Goal: Browse casually: Explore the website without a specific task or goal

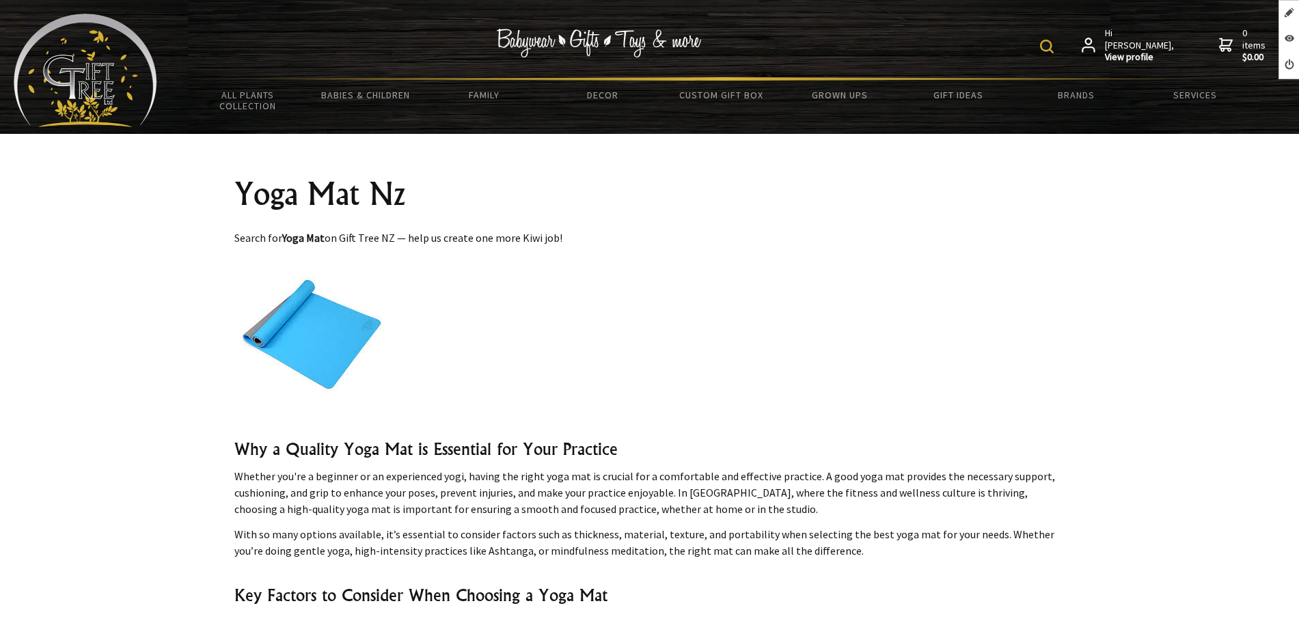
scroll to position [171, 0]
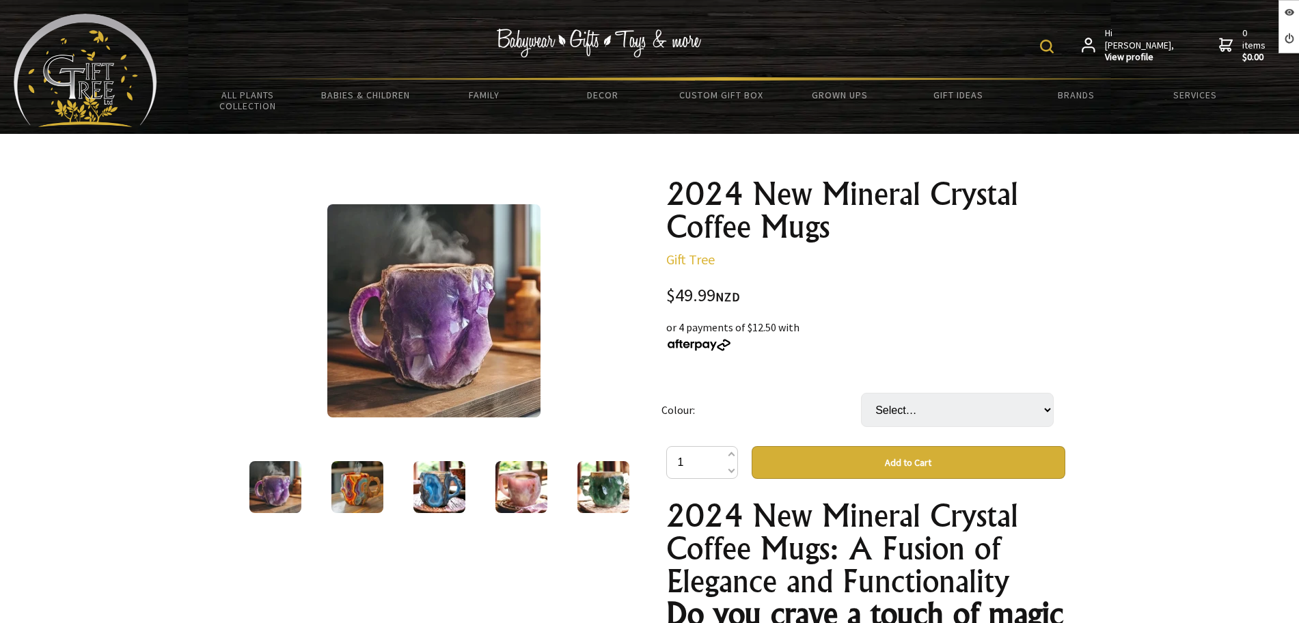
click at [437, 505] on img at bounding box center [439, 487] width 52 height 52
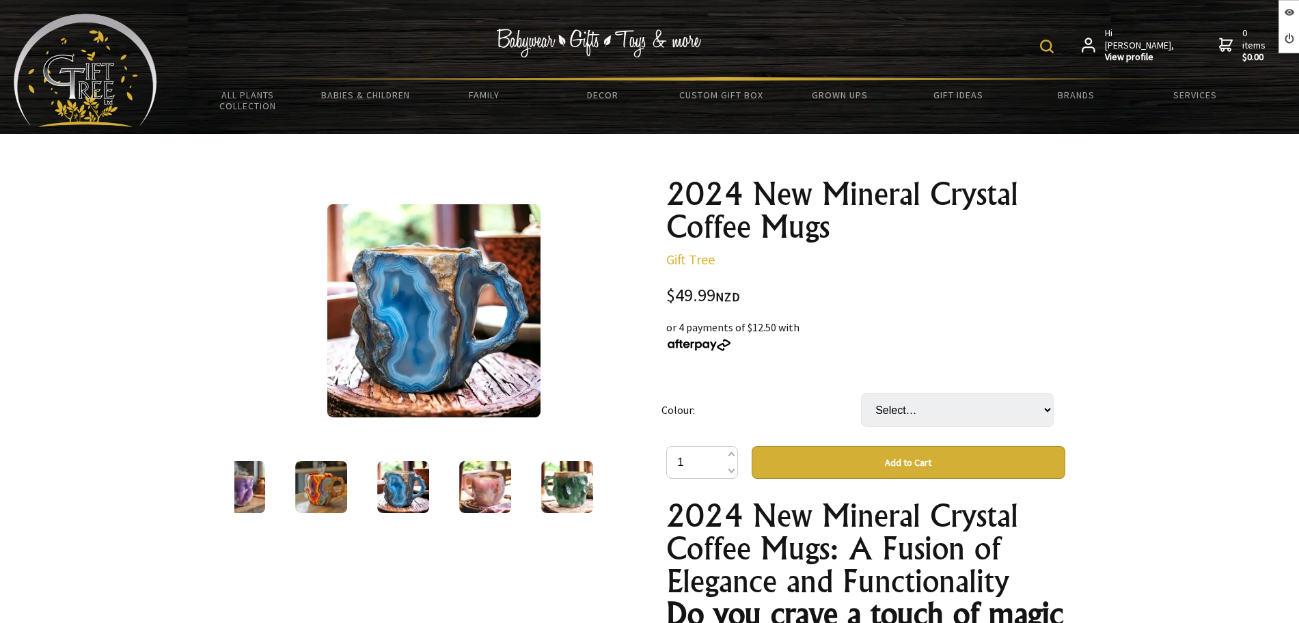
click at [465, 488] on img at bounding box center [485, 487] width 52 height 52
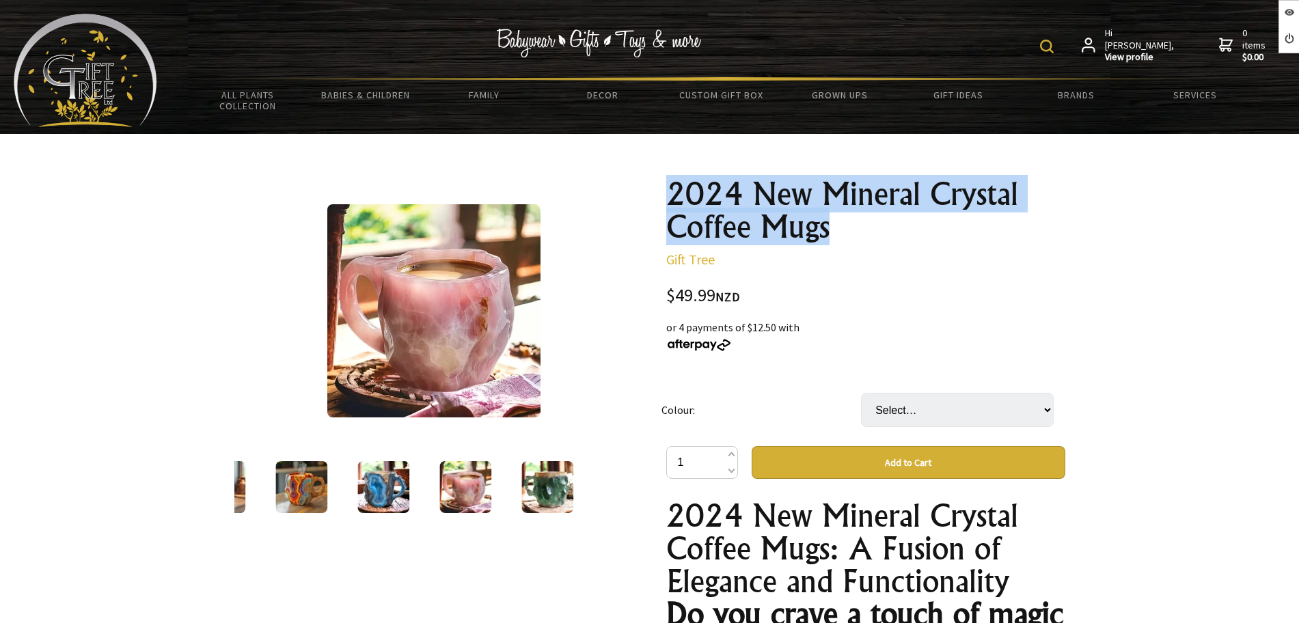
drag, startPoint x: 697, startPoint y: 200, endPoint x: 653, endPoint y: 185, distance: 46.2
click at [653, 185] on div "4 /5 2024 New Mineral Crystal Coffee Mugs Gift Tree $49.99 NZD or 4 payments of…" at bounding box center [649, 619] width 853 height 904
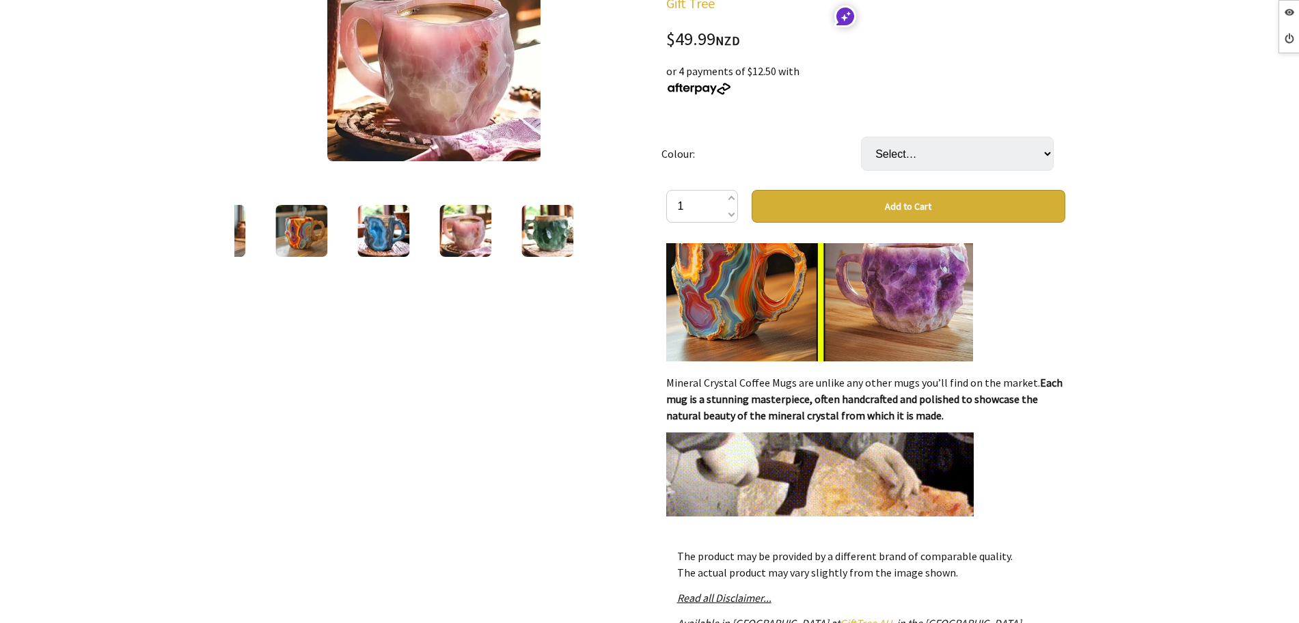
scroll to position [8028, 0]
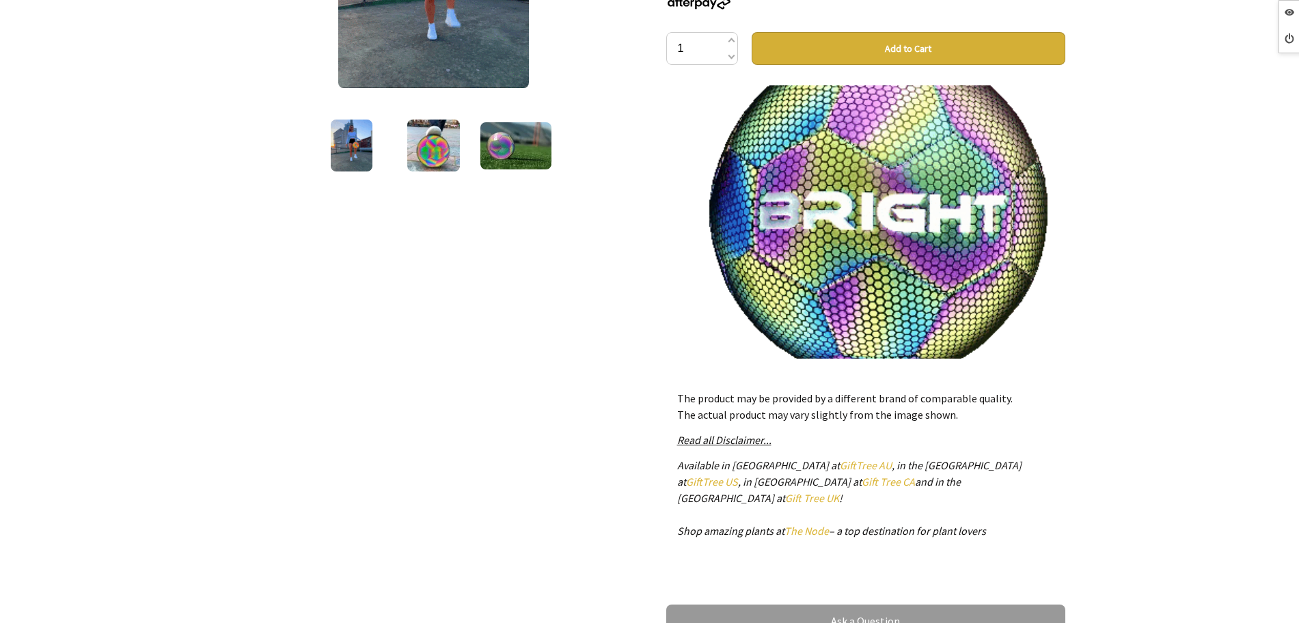
scroll to position [85, 0]
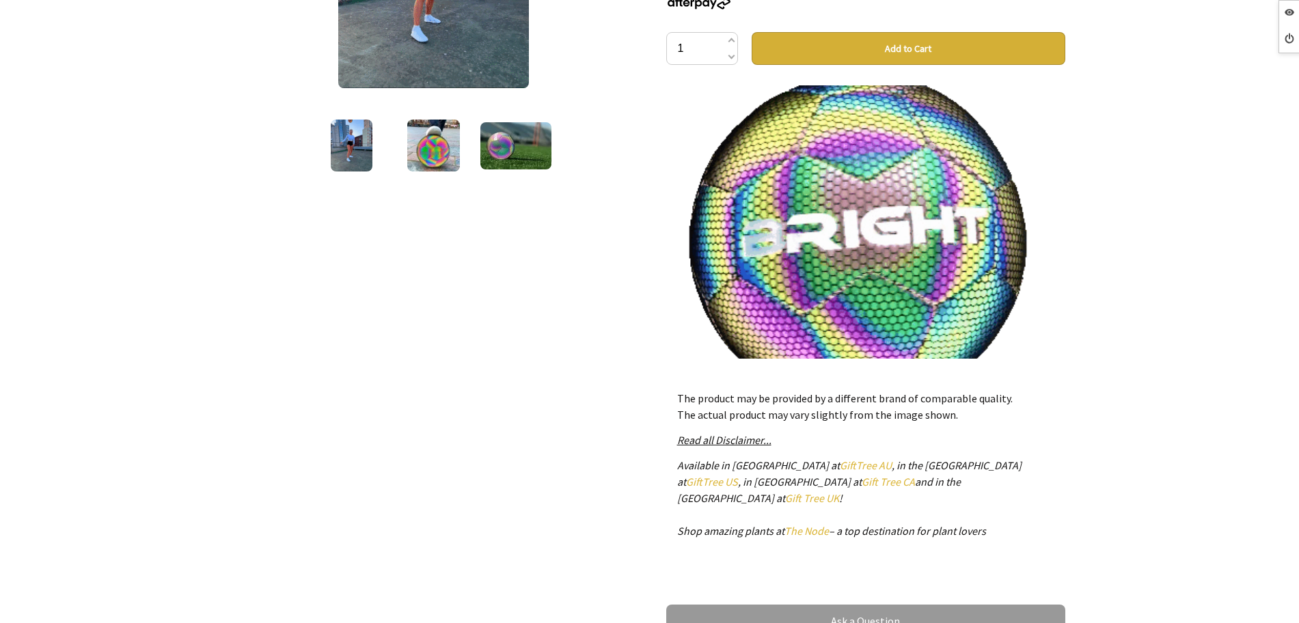
click at [508, 143] on img at bounding box center [515, 145] width 71 height 47
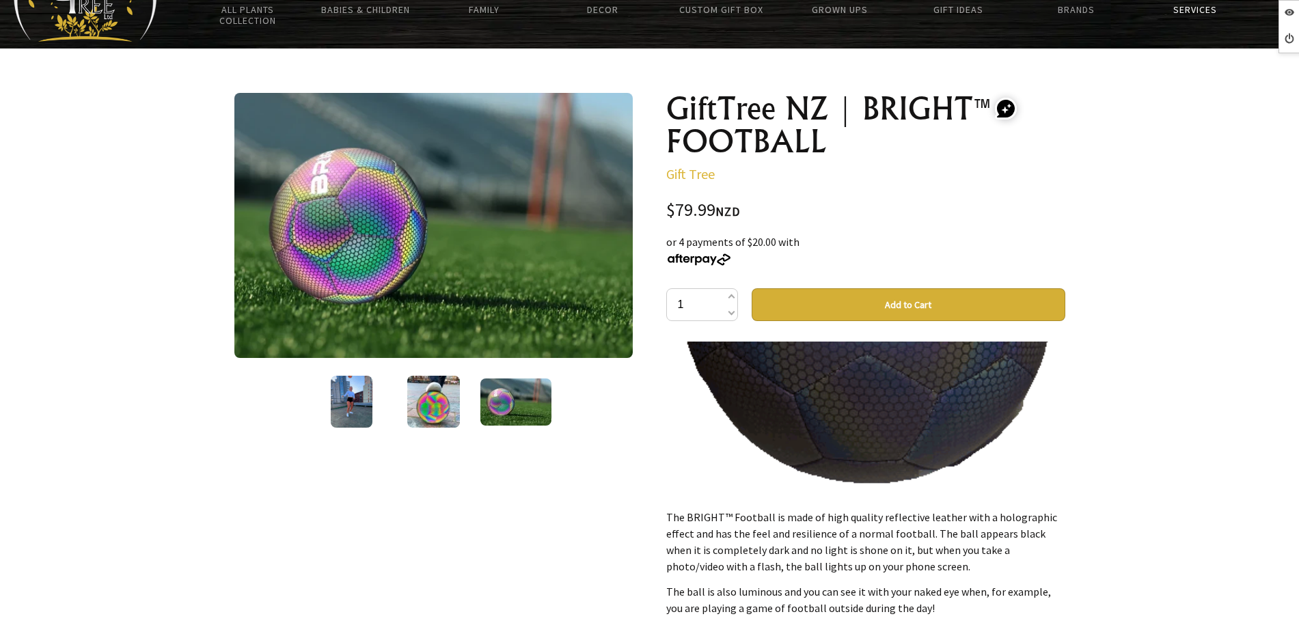
scroll to position [1623, 0]
